Goal: Task Accomplishment & Management: Complete application form

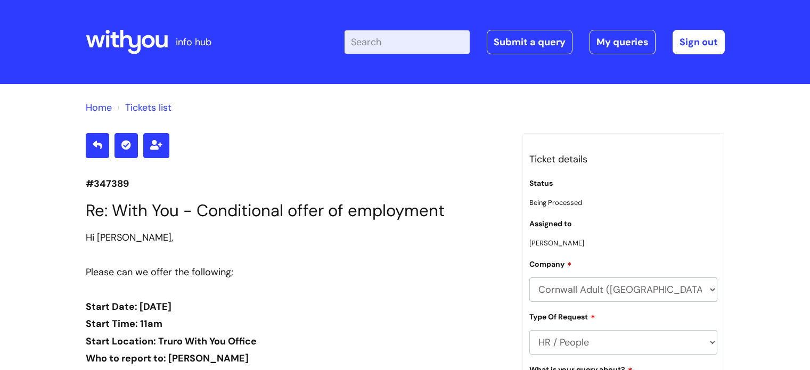
scroll to position [3736, 0]
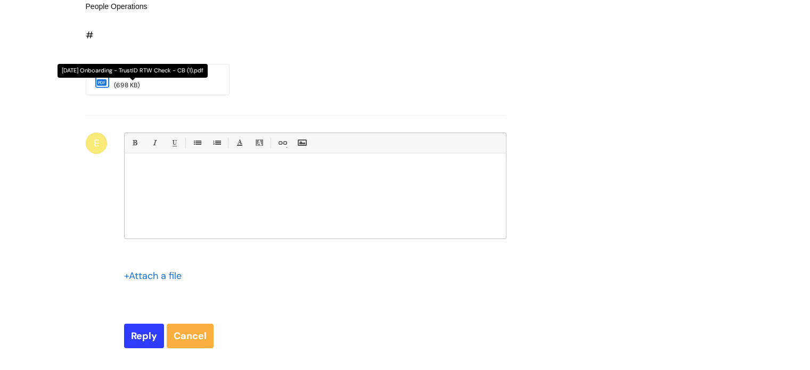
click at [145, 78] on link "03.09.2025 O..." at bounding box center [131, 74] width 35 height 10
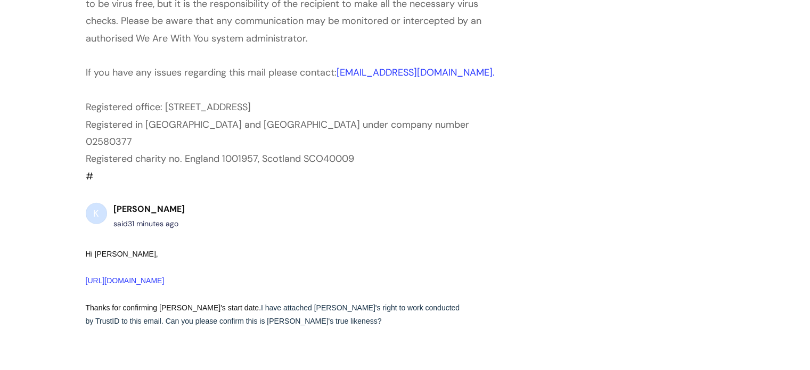
scroll to position [3150, 0]
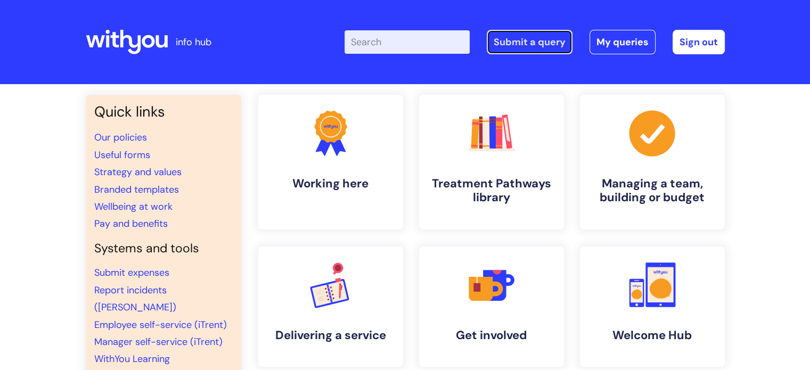
click at [556, 31] on link "Submit a query" at bounding box center [530, 42] width 86 height 24
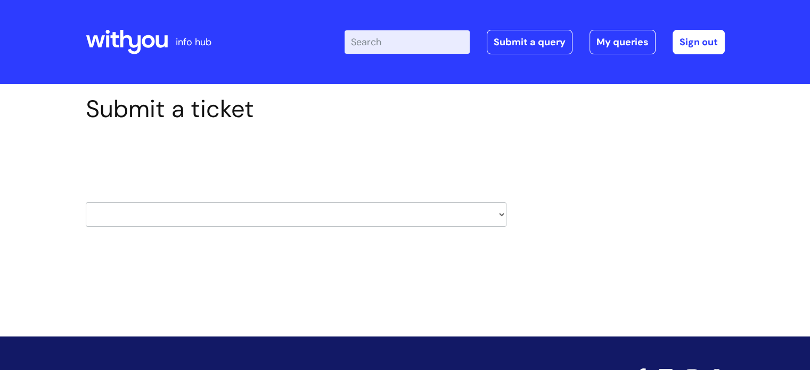
click at [178, 214] on select "HR / People IT and Support Clinical Drug Alerts Finance Accounts Data Support T…" at bounding box center [296, 214] width 421 height 24
select select "information_requests_&_reports_-_data_analysts"
click at [86, 202] on select "HR / People IT and Support Clinical Drug Alerts Finance Accounts Data Support T…" at bounding box center [296, 214] width 421 height 24
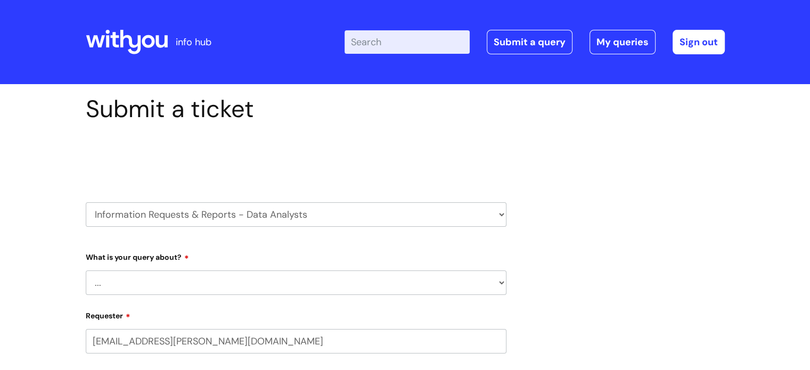
select select "80004286532"
drag, startPoint x: 138, startPoint y: 231, endPoint x: 139, endPoint y: 220, distance: 10.7
click at [139, 230] on div "Select issue type HR / People IT and Support Clinical Drug Alerts Finance Accou…" at bounding box center [296, 187] width 421 height 111
click at [139, 220] on select "HR / People IT and Support Clinical Drug Alerts Finance Accounts Data Support T…" at bounding box center [296, 214] width 421 height 24
select select "it_and_support"
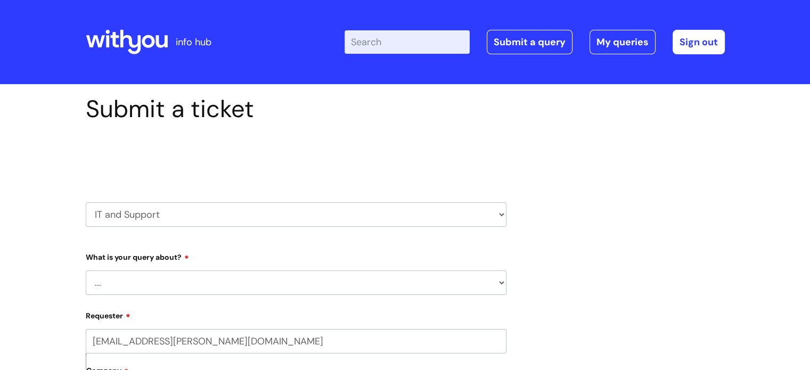
click at [86, 202] on select "HR / People IT and Support Clinical Drug Alerts Finance Accounts Data Support T…" at bounding box center [296, 214] width 421 height 24
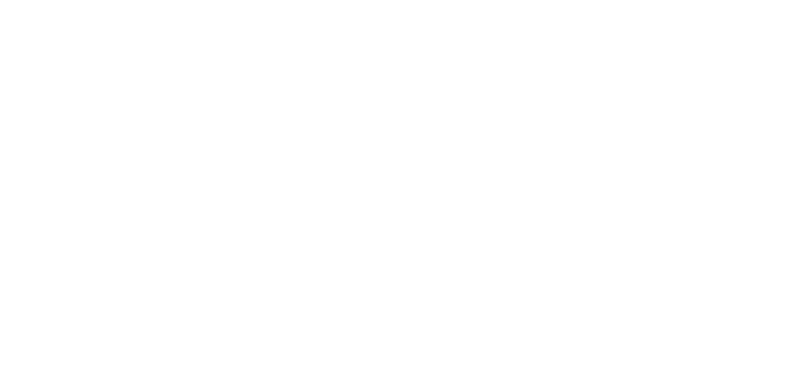
type input "[EMAIL_ADDRESS][PERSON_NAME][DOMAIN_NAME]"
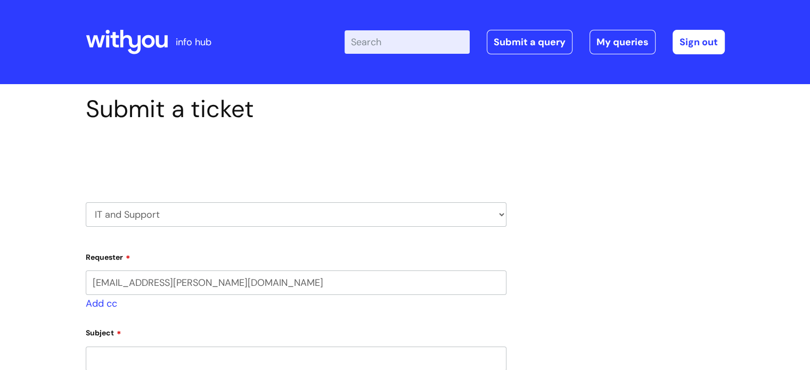
select select "80004286532"
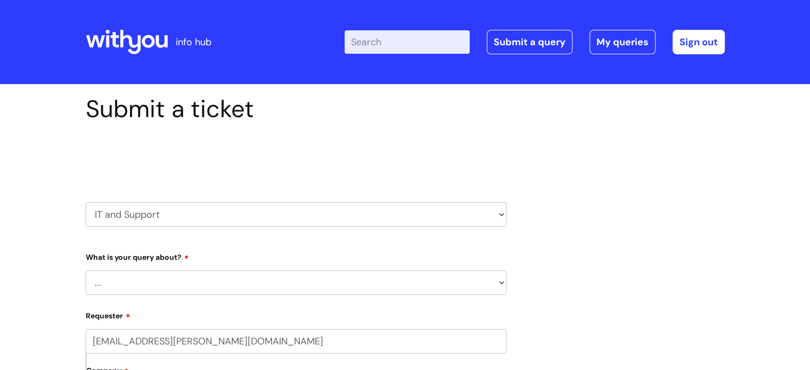
click at [159, 285] on select "... Mobile Phone Reset & MFA Accounts, Starters and Leavers IT Hardware issue I…" at bounding box center [296, 283] width 421 height 24
select select "Accounts, Starters and Leavers"
click at [86, 271] on select "... Mobile Phone Reset & MFA Accounts, Starters and Leavers IT Hardware issue I…" at bounding box center [296, 283] width 421 height 24
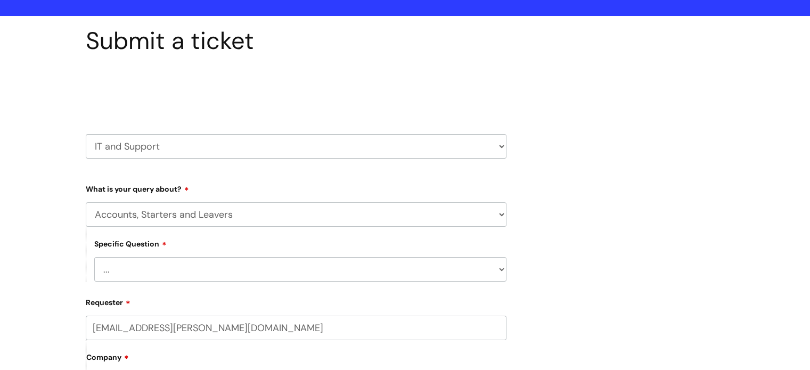
scroll to position [160, 0]
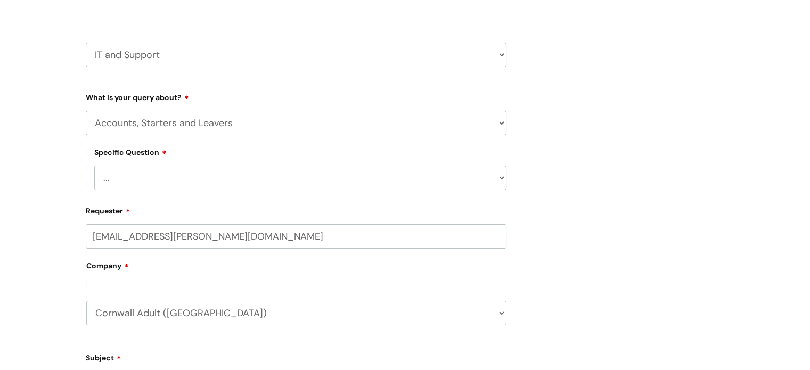
click at [154, 183] on select "... I have a new starter I have a leaver I need to make a change to an account …" at bounding box center [300, 178] width 412 height 24
select select "I have a new starter"
click at [94, 166] on select "... I have a new starter I have a leaver I need to make a change to an account …" at bounding box center [300, 178] width 412 height 24
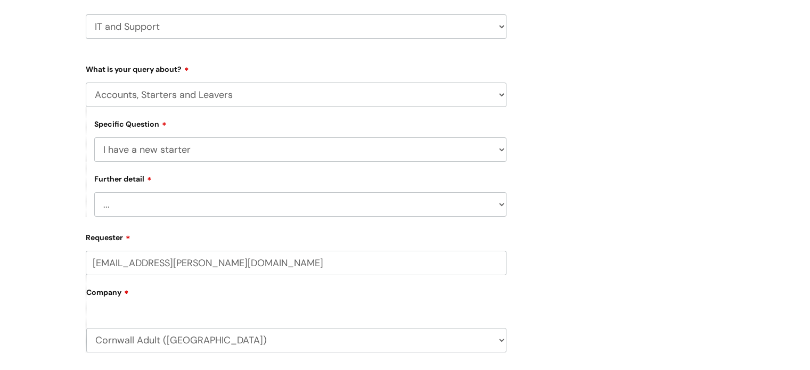
scroll to position [213, 0]
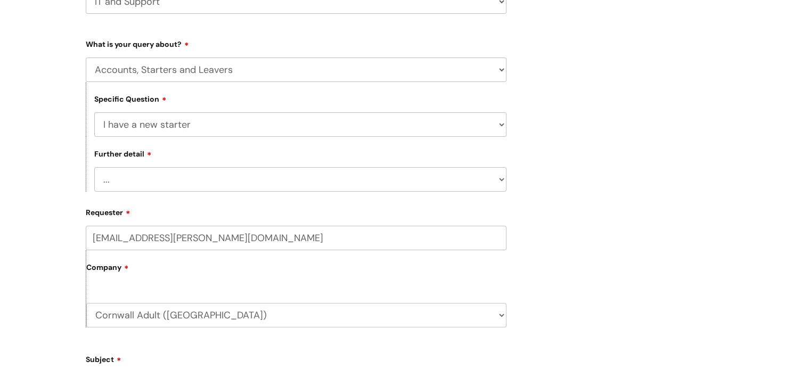
click at [146, 178] on select "... Can I have my new starter’s IT account details I need to amend the name, de…" at bounding box center [300, 179] width 412 height 24
click at [146, 181] on select "... Can I have my new starter’s IT account details I need to amend the name, de…" at bounding box center [300, 179] width 412 height 24
select select "Something else"
click at [94, 168] on select "... Can I have my new starter’s IT account details I need to amend the name, de…" at bounding box center [300, 179] width 412 height 24
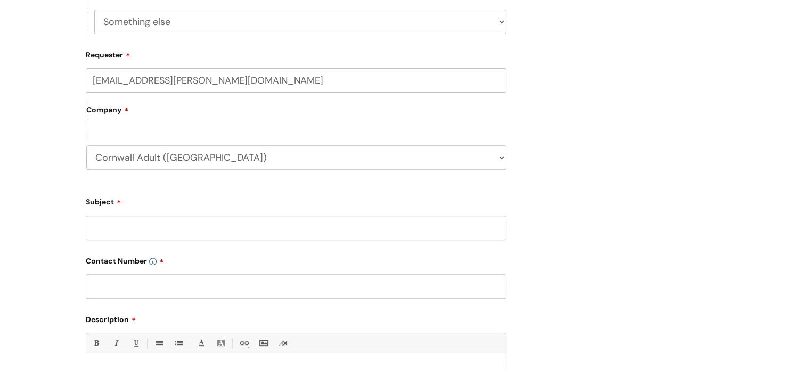
scroll to position [373, 0]
click at [151, 229] on input "Subject" at bounding box center [296, 226] width 421 height 24
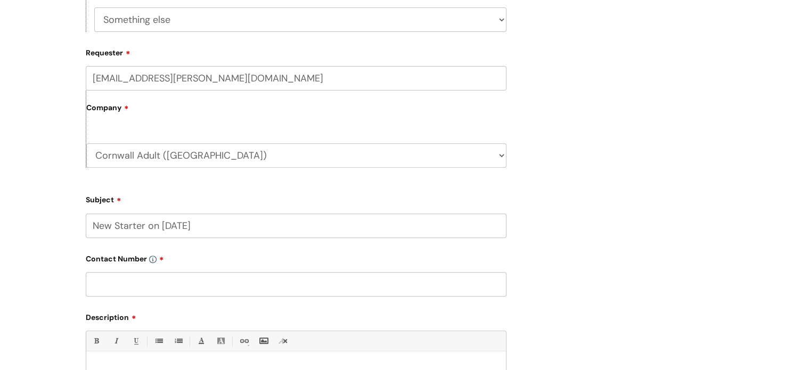
type input "New Starter on [DATE]"
click at [150, 273] on input "text" at bounding box center [296, 284] width 421 height 24
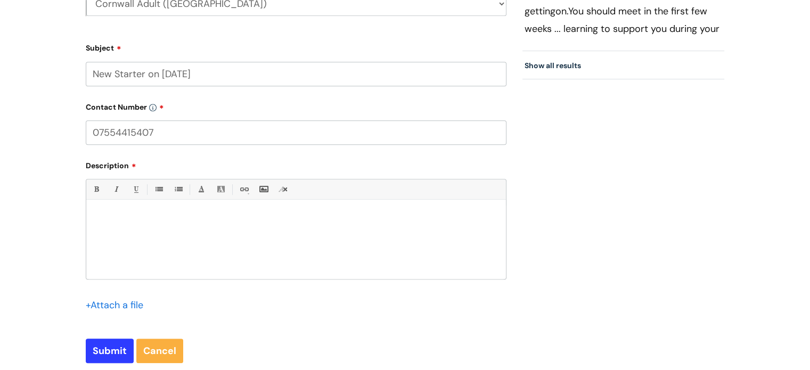
scroll to position [533, 0]
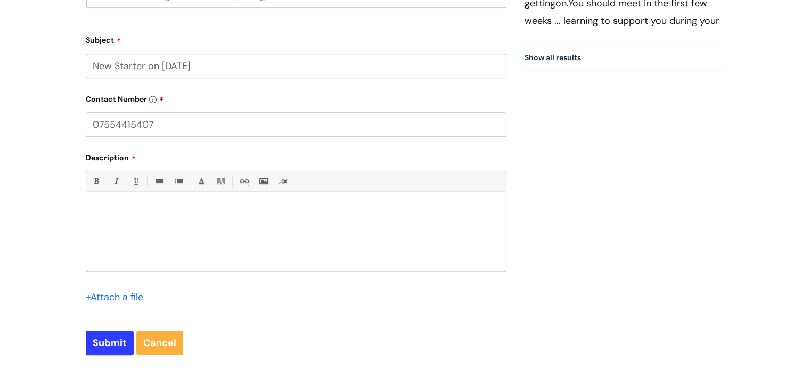
type input "07554415407"
click at [148, 287] on div "Bold (Ctrl-B) Italic (Ctrl-I) Underline(Ctrl-U) • Unordered List (Ctrl-Shift-7)…" at bounding box center [296, 245] width 421 height 148
click at [140, 240] on div at bounding box center [296, 234] width 420 height 73
click at [343, 226] on p "I have a new starter who is joining the service [DATE][DATE]" at bounding box center [296, 230] width 404 height 10
click at [223, 234] on p "I have a new starter who is joining the service [DATE][DATE] following the retu…" at bounding box center [296, 230] width 404 height 10
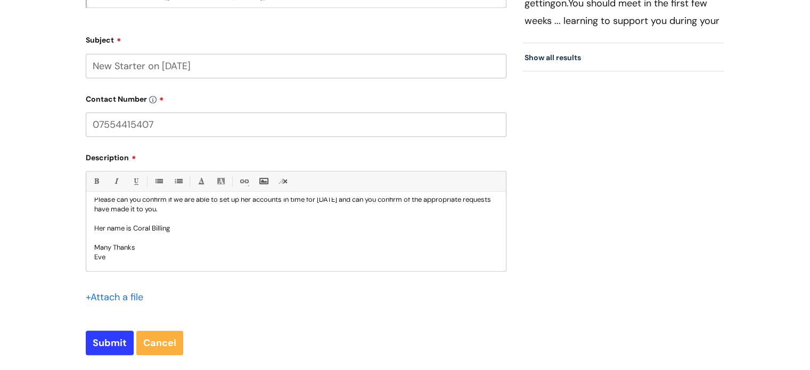
scroll to position [59, 0]
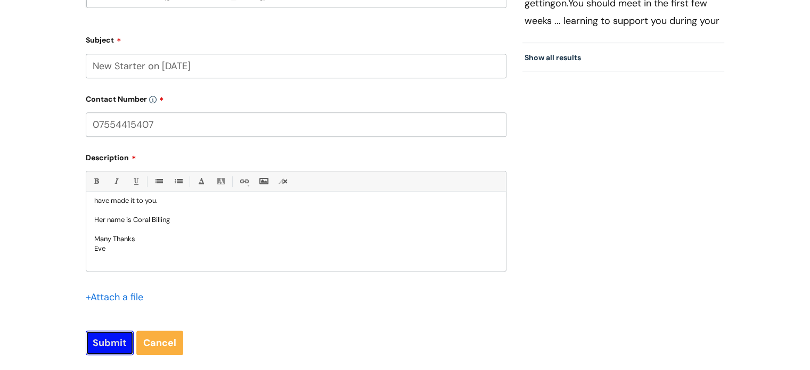
click at [111, 347] on input "Submit" at bounding box center [110, 343] width 48 height 24
type input "Please Wait..."
